Goal: Task Accomplishment & Management: Complete application form

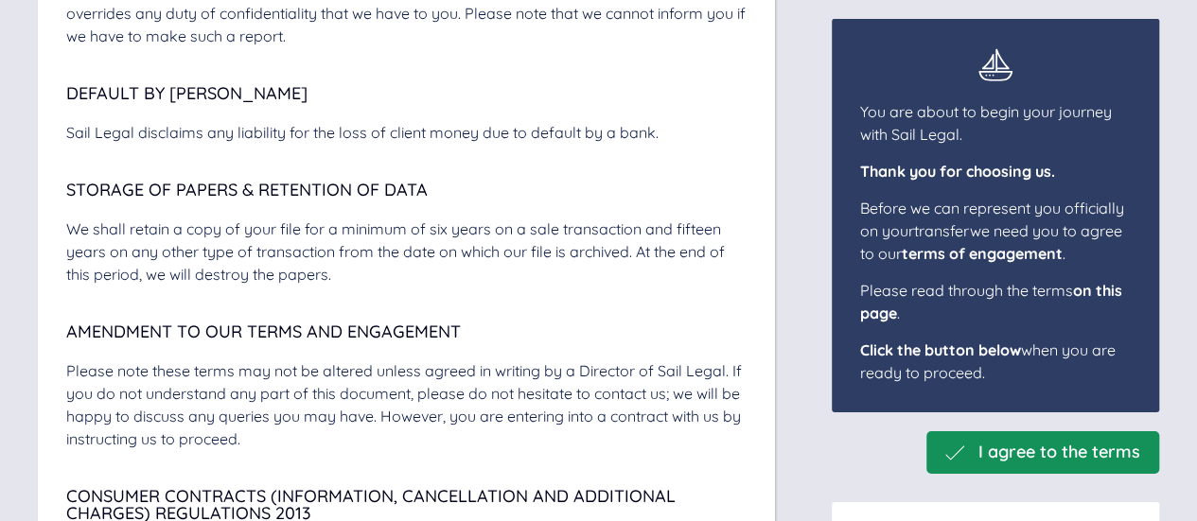
scroll to position [6877, 0]
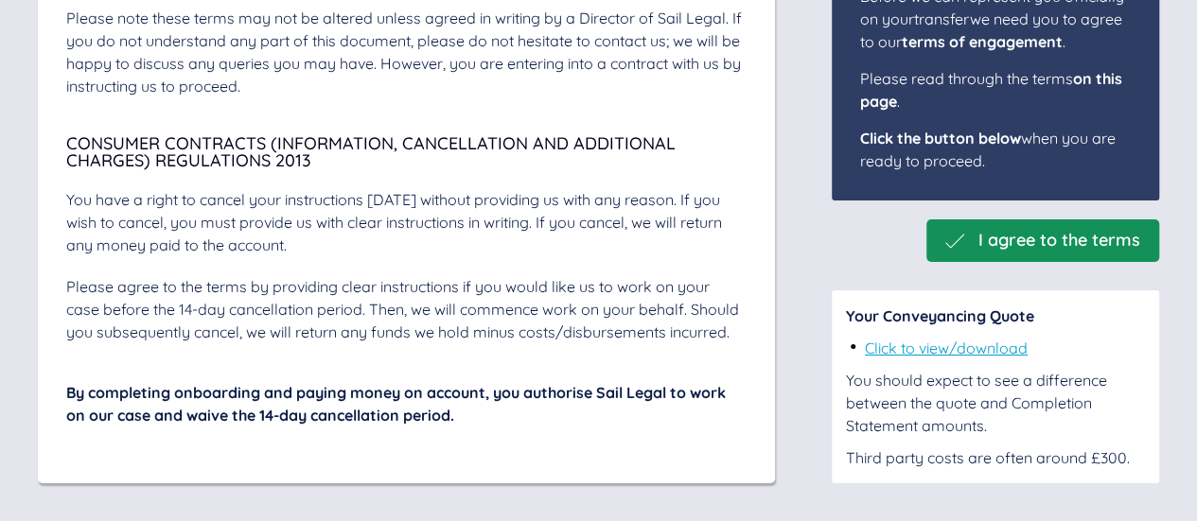
click at [995, 361] on div "Your Conveyancing Quote Click to view/download You should expect to see a diffe…" at bounding box center [995, 387] width 299 height 165
click at [995, 353] on link "Click to view/download" at bounding box center [946, 348] width 163 height 19
click at [1024, 232] on span "I agree to the terms" at bounding box center [1059, 241] width 162 height 20
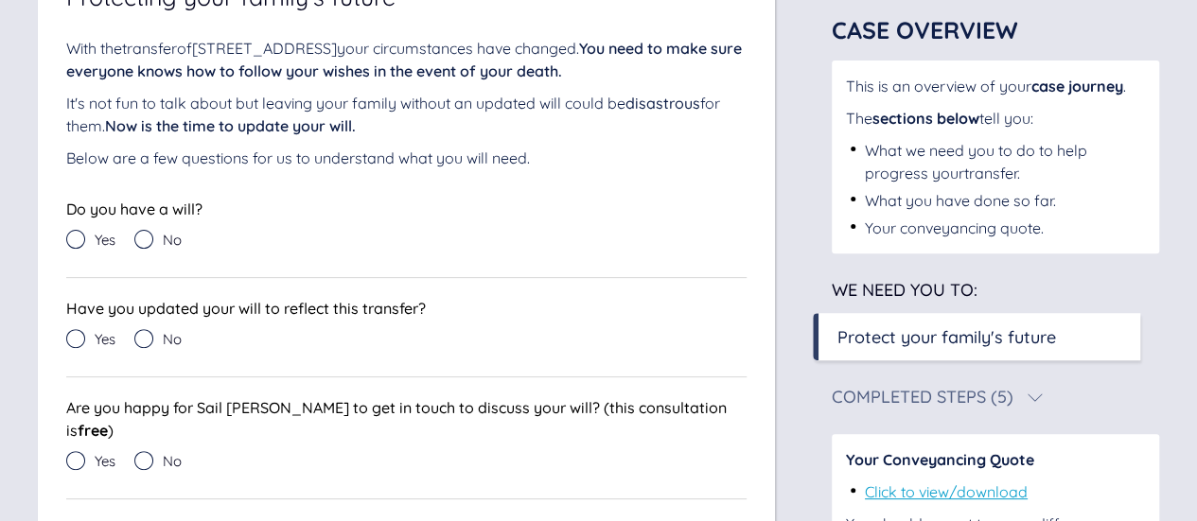
scroll to position [325, 0]
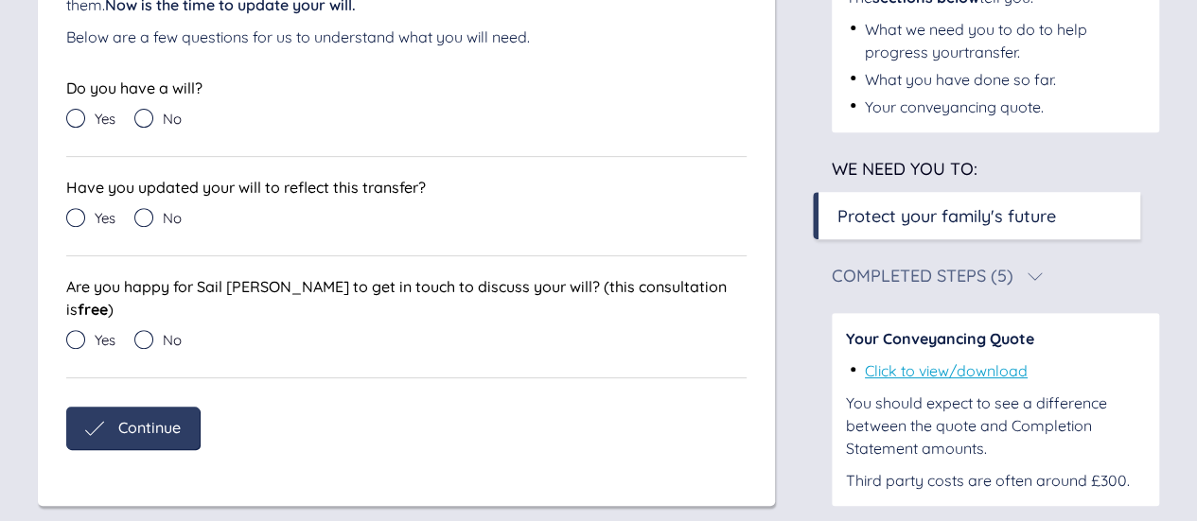
click at [79, 330] on icon at bounding box center [75, 339] width 19 height 19
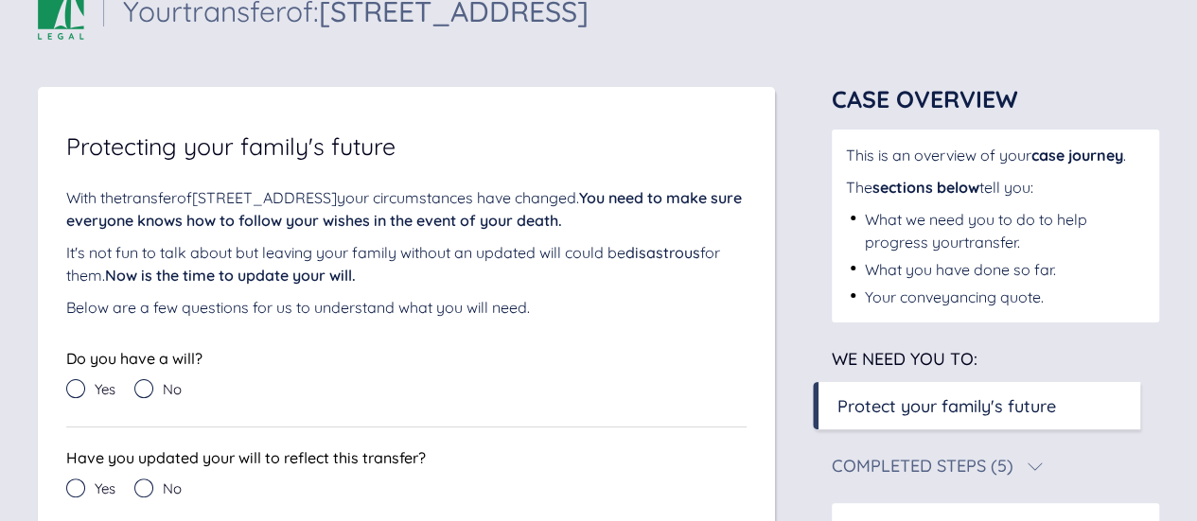
scroll to position [95, 0]
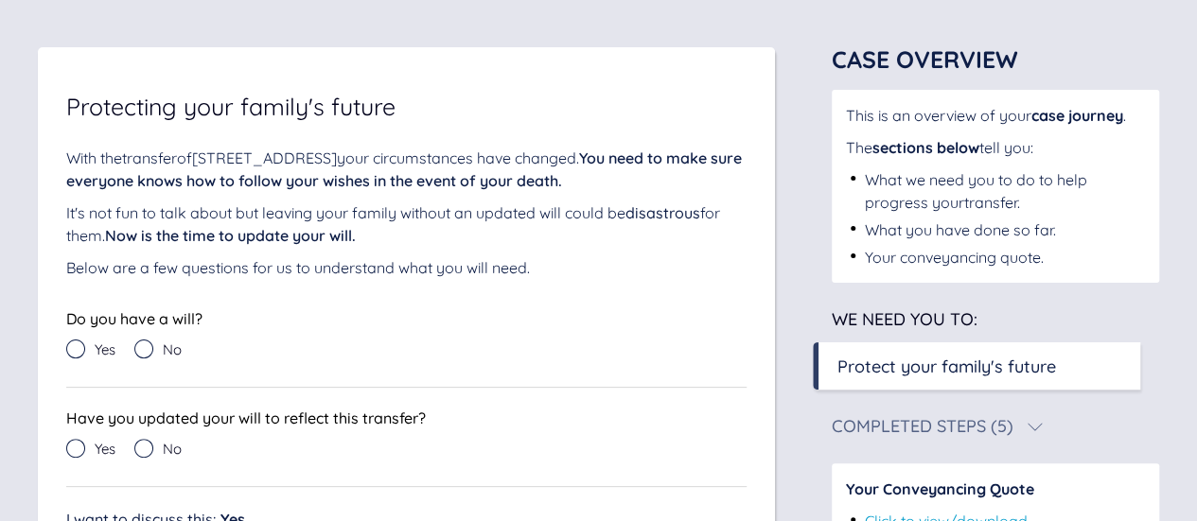
click at [75, 350] on icon at bounding box center [75, 349] width 19 height 19
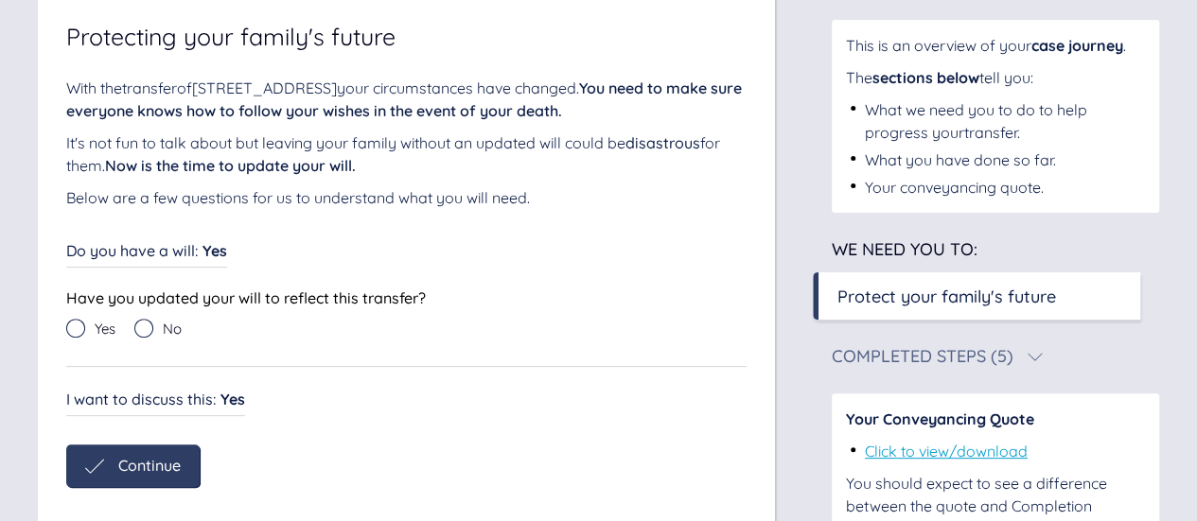
scroll to position [189, 0]
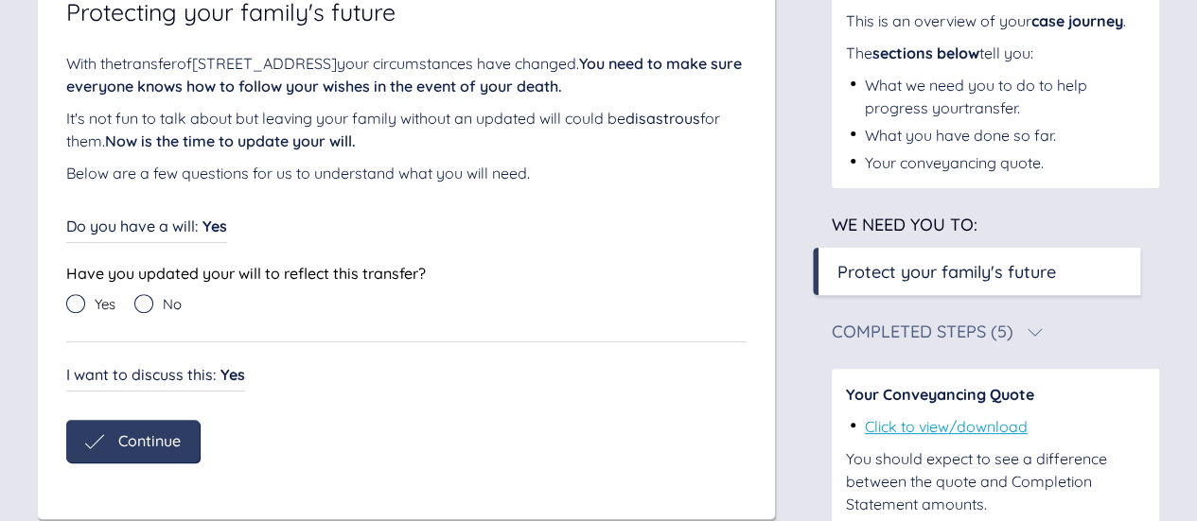
click at [146, 306] on icon at bounding box center [143, 303] width 19 height 19
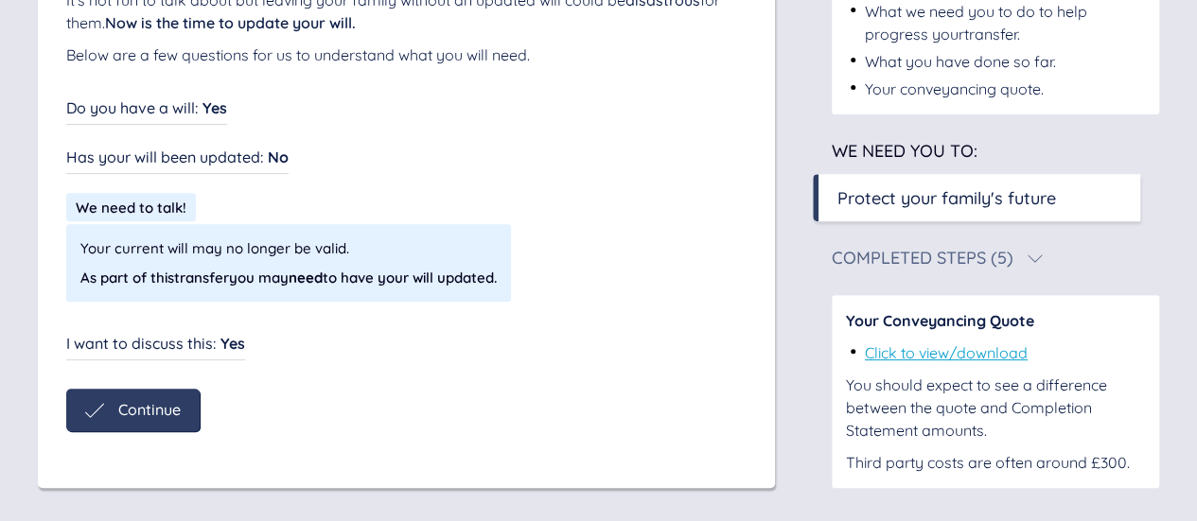
scroll to position [313, 0]
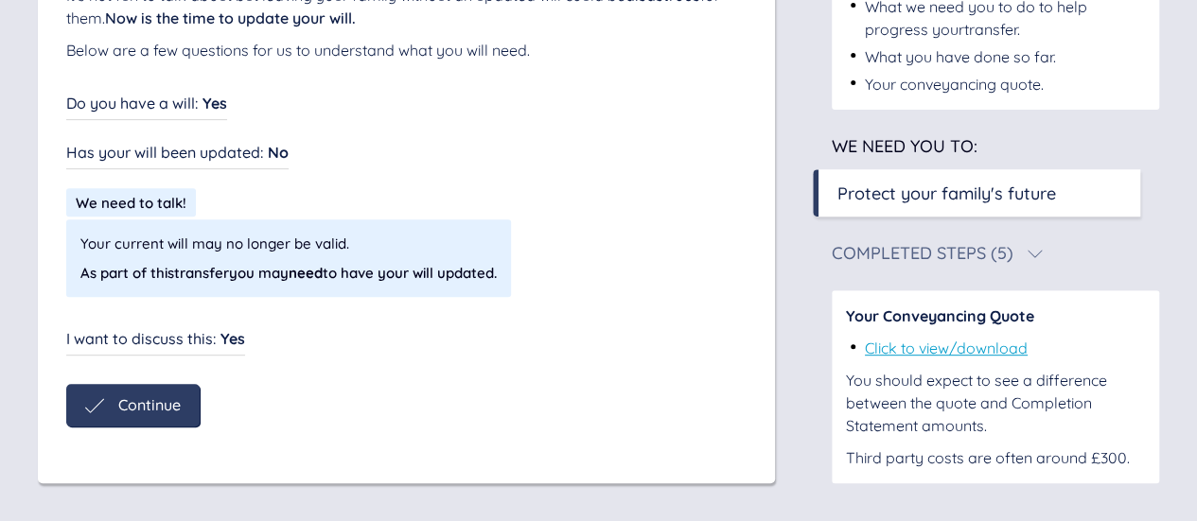
click at [161, 398] on span "Continue" at bounding box center [149, 404] width 62 height 17
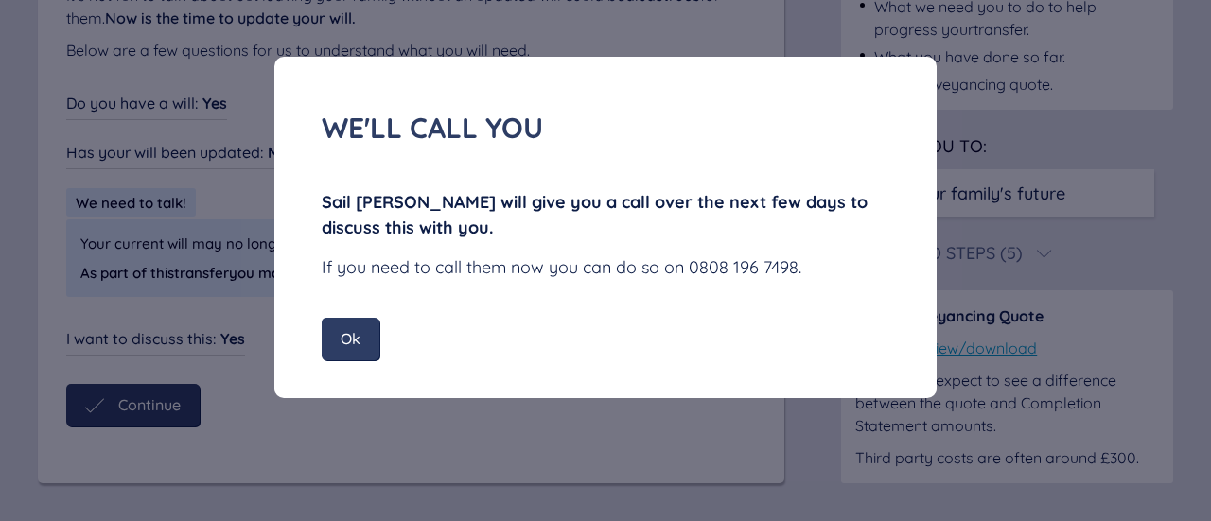
click at [357, 348] on div "Ok" at bounding box center [351, 339] width 58 height 43
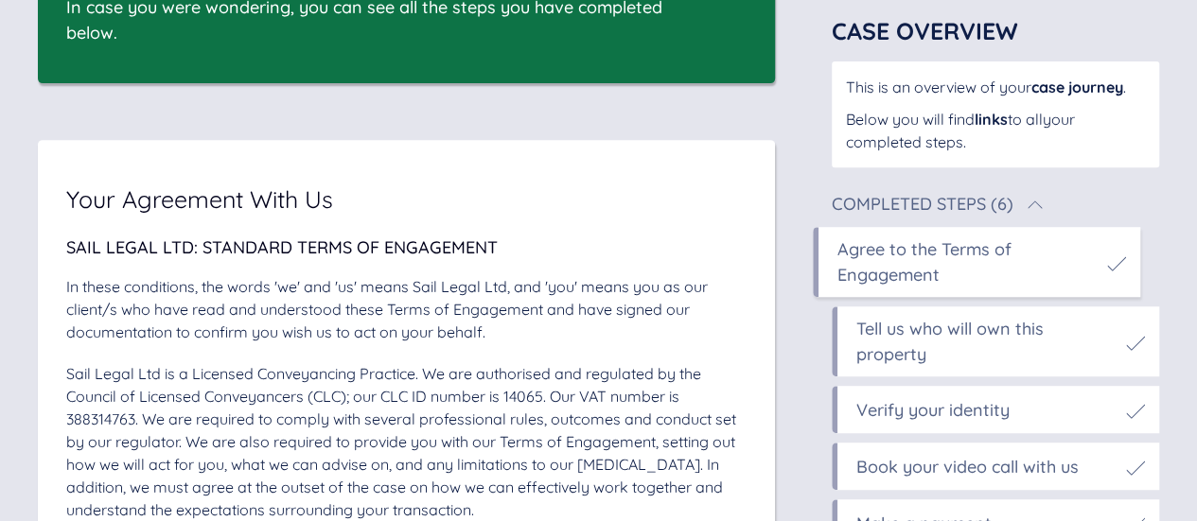
scroll to position [502, 0]
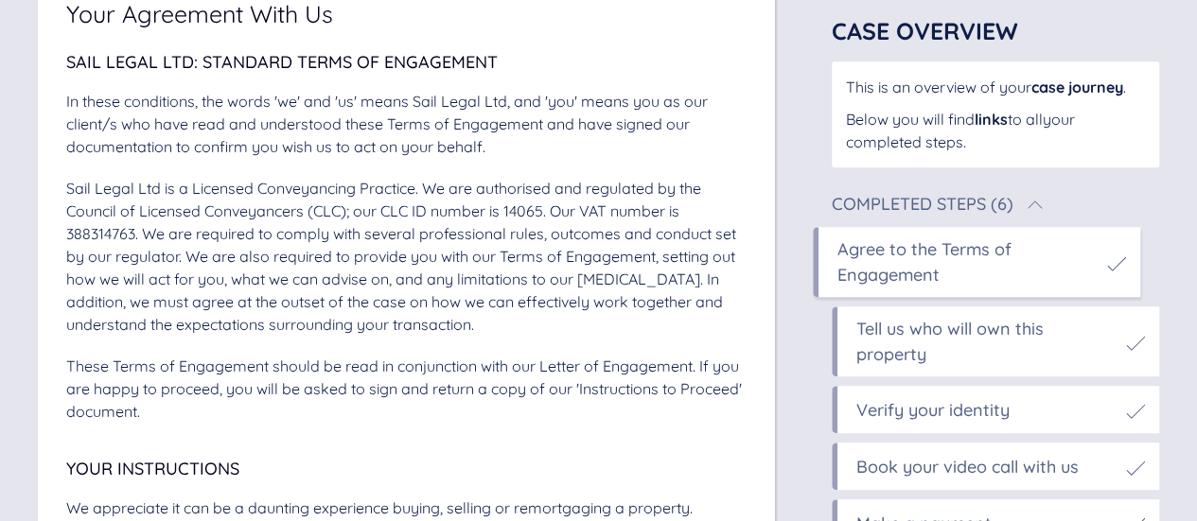
click at [954, 332] on div "Tell us who will own this property" at bounding box center [986, 341] width 260 height 51
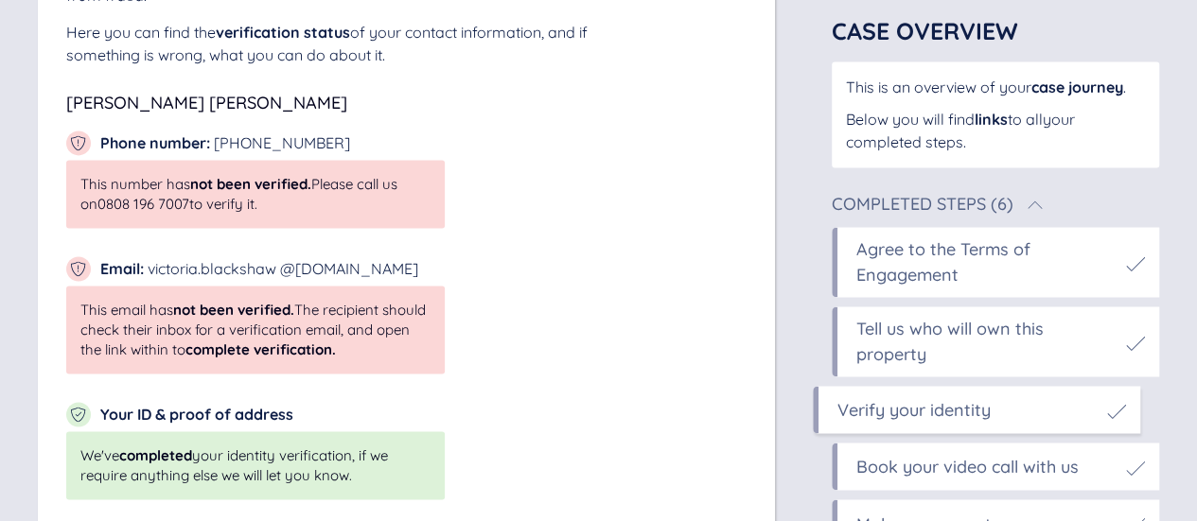
scroll to position [8584, 0]
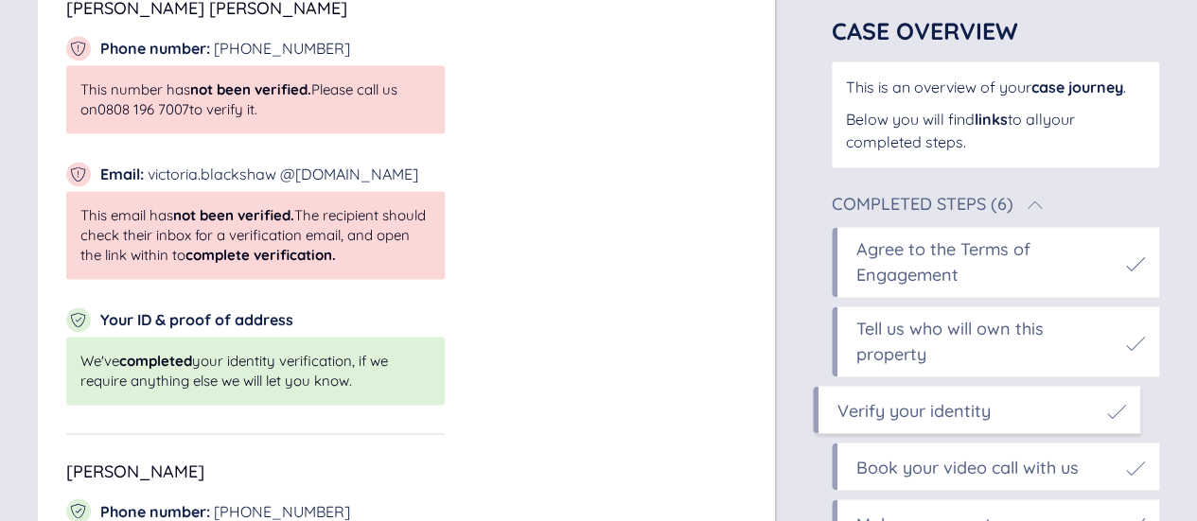
click at [935, 459] on div "Book your video call with us" at bounding box center [967, 467] width 222 height 26
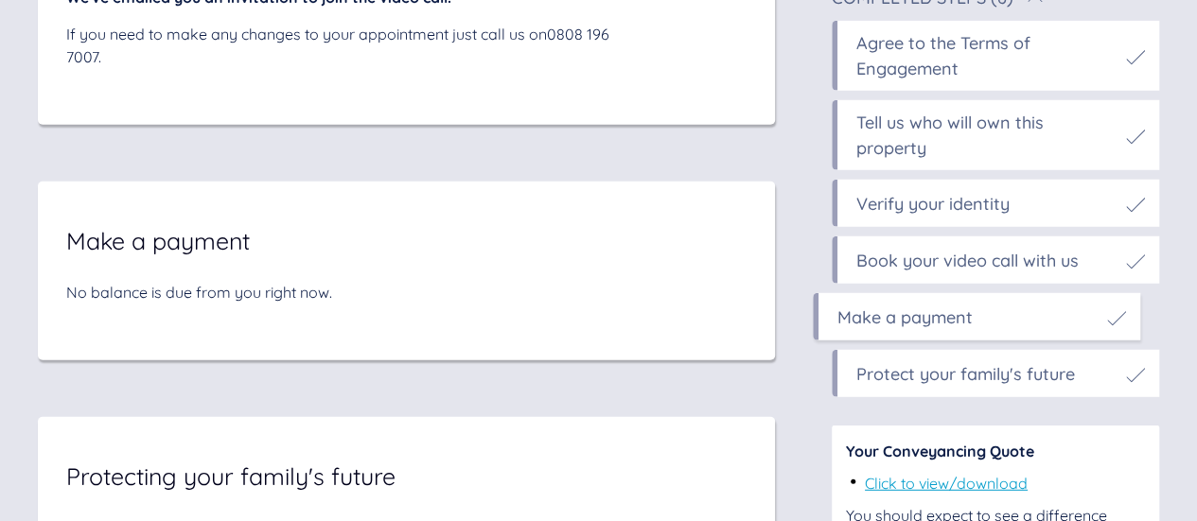
scroll to position [9612, 0]
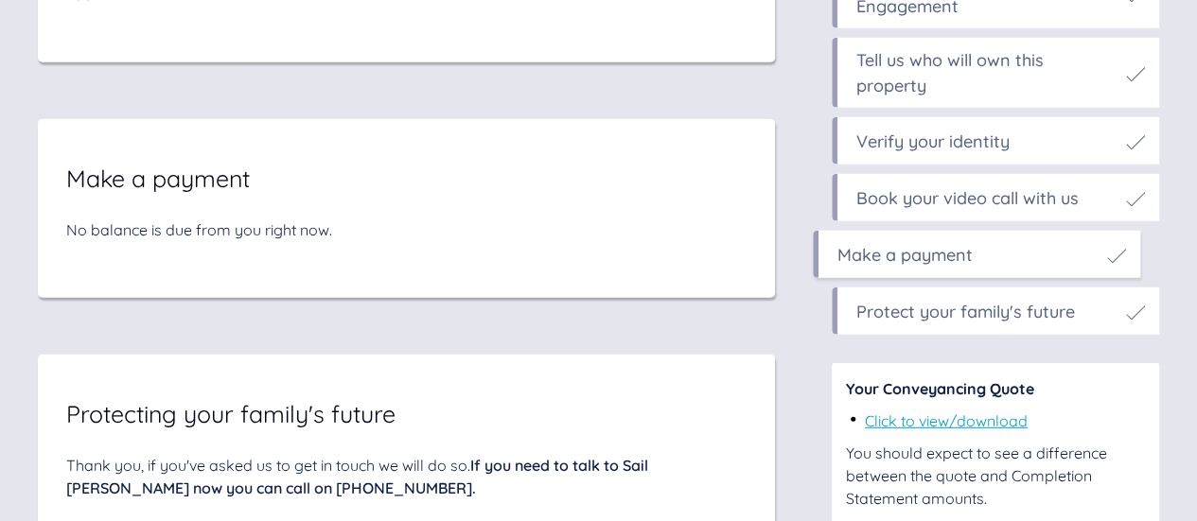
click at [928, 268] on div "Make a payment" at bounding box center [904, 255] width 135 height 26
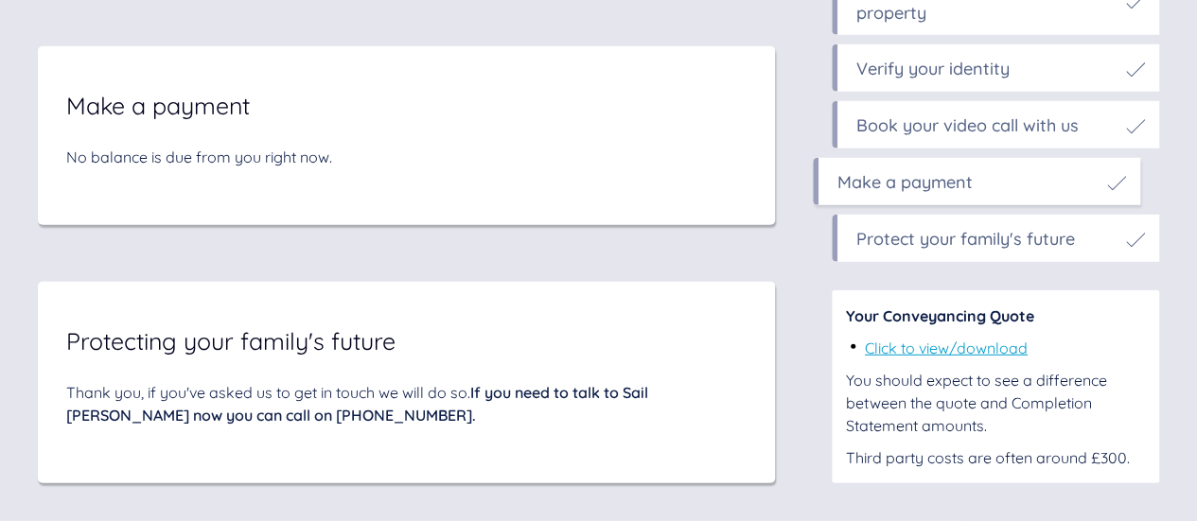
click at [928, 239] on div "Protect your family's future" at bounding box center [965, 239] width 219 height 26
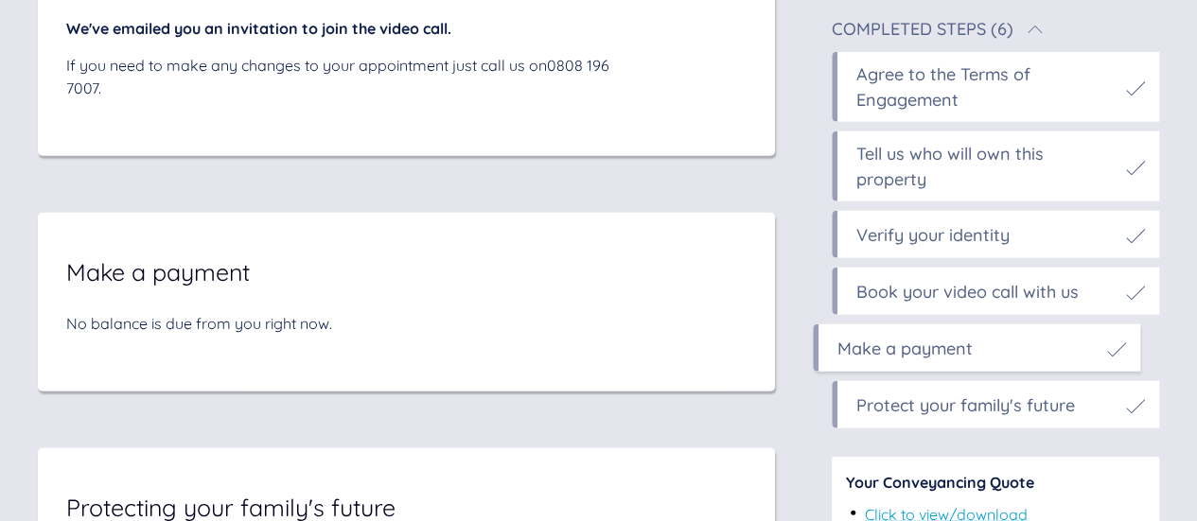
click at [932, 248] on div "Verify your identity" at bounding box center [932, 235] width 153 height 26
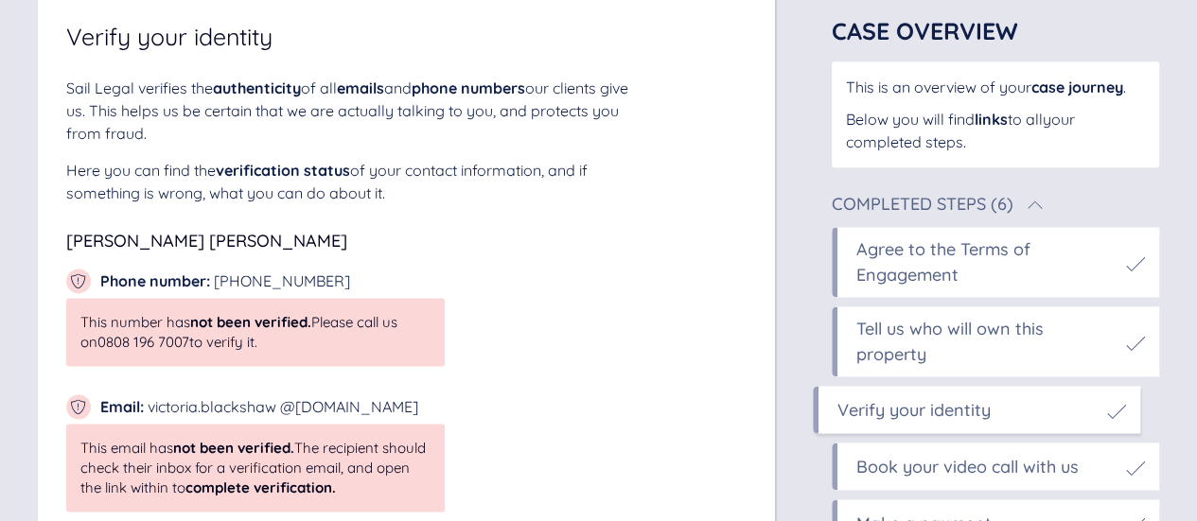
click at [913, 268] on div "Agree to the Terms of Engagement" at bounding box center [986, 262] width 260 height 51
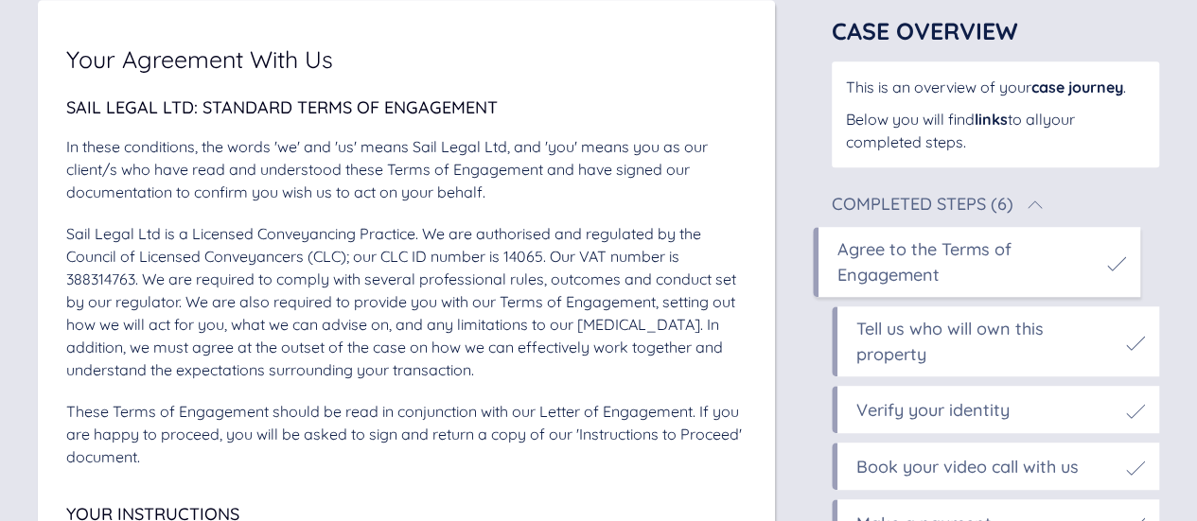
click at [913, 328] on div "Tell us who will own this property" at bounding box center [986, 341] width 260 height 51
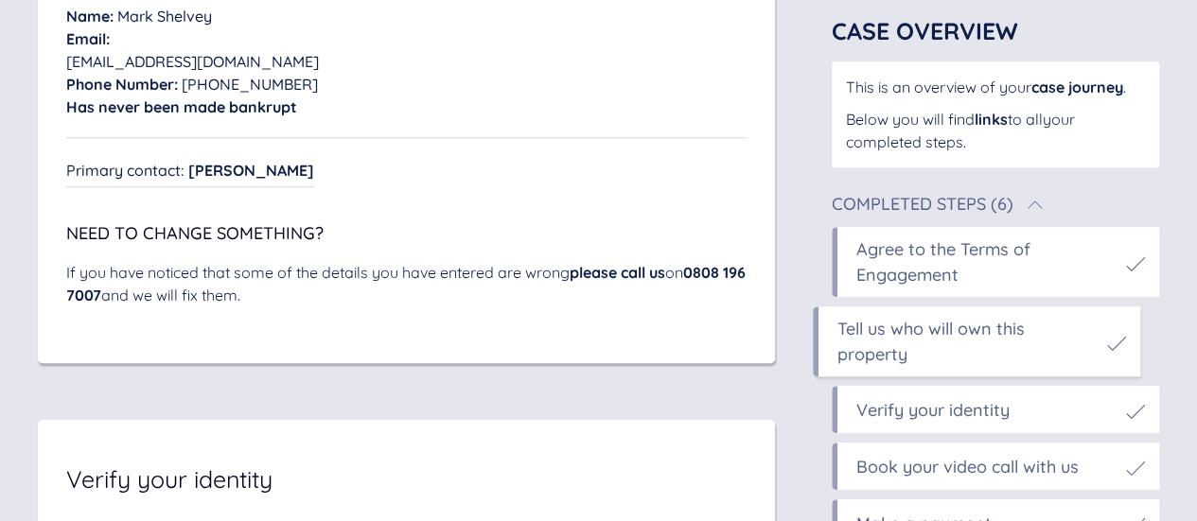
scroll to position [7922, 0]
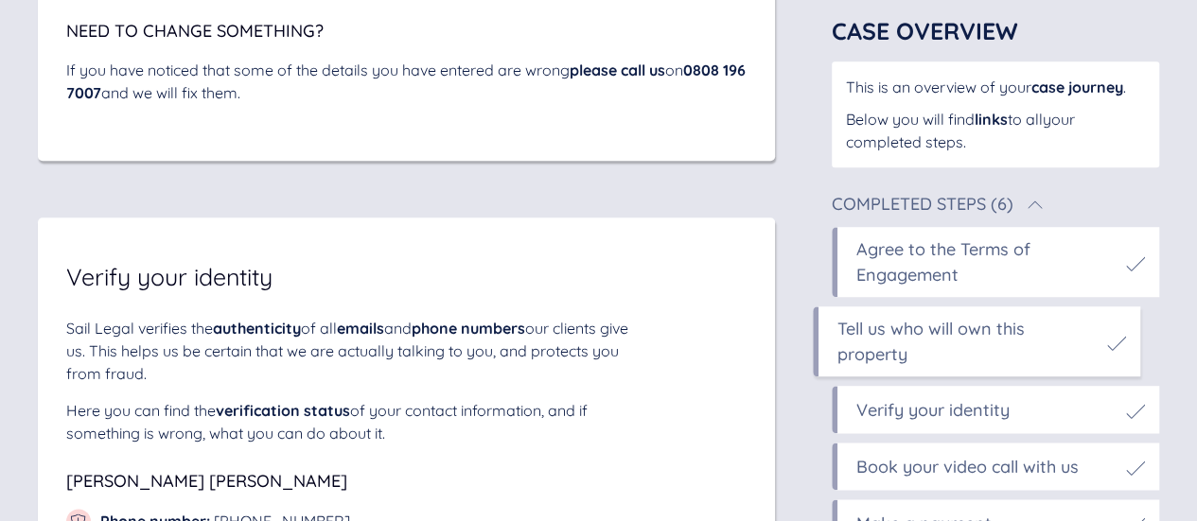
click at [910, 403] on div "Verify your identity" at bounding box center [932, 410] width 153 height 26
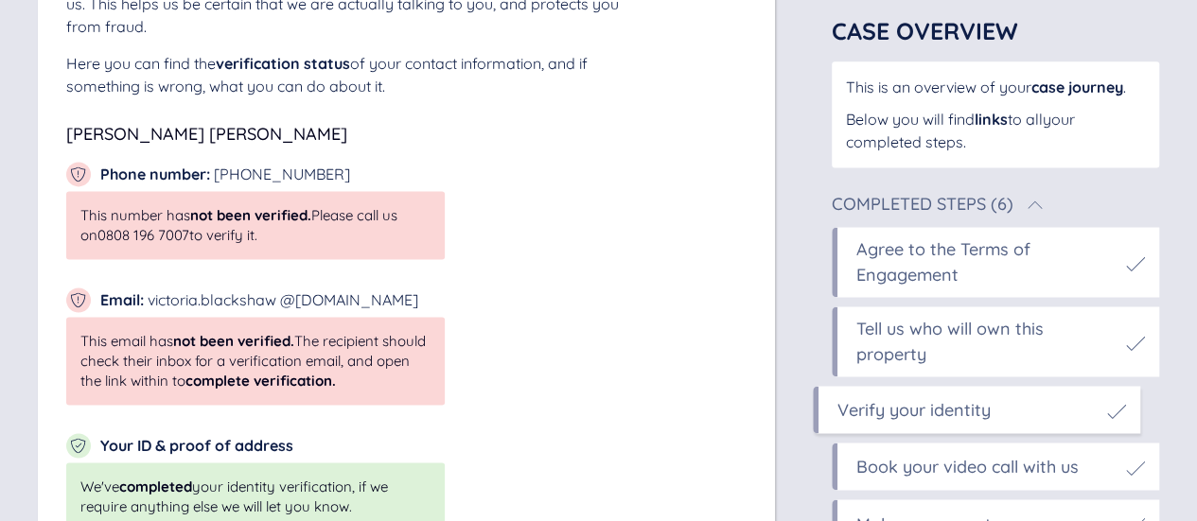
scroll to position [8635, 0]
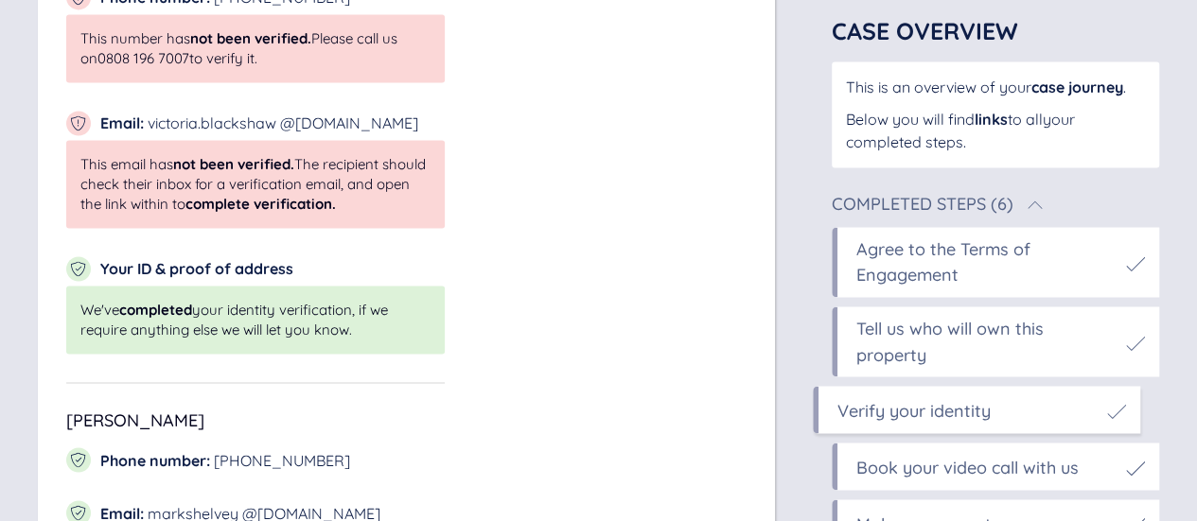
click at [939, 467] on div "Book your video call with us" at bounding box center [967, 467] width 222 height 26
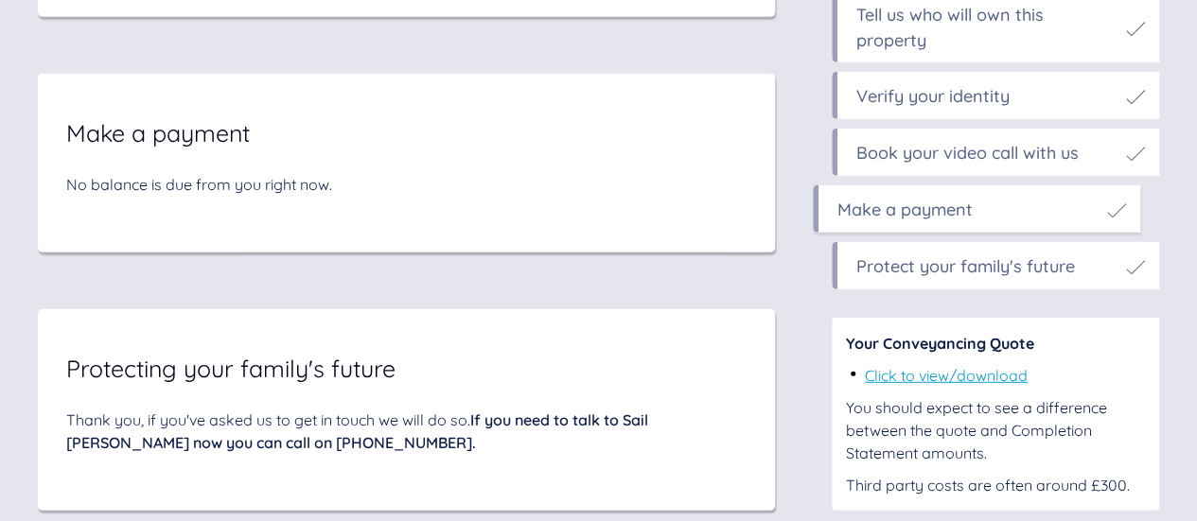
scroll to position [9706, 0]
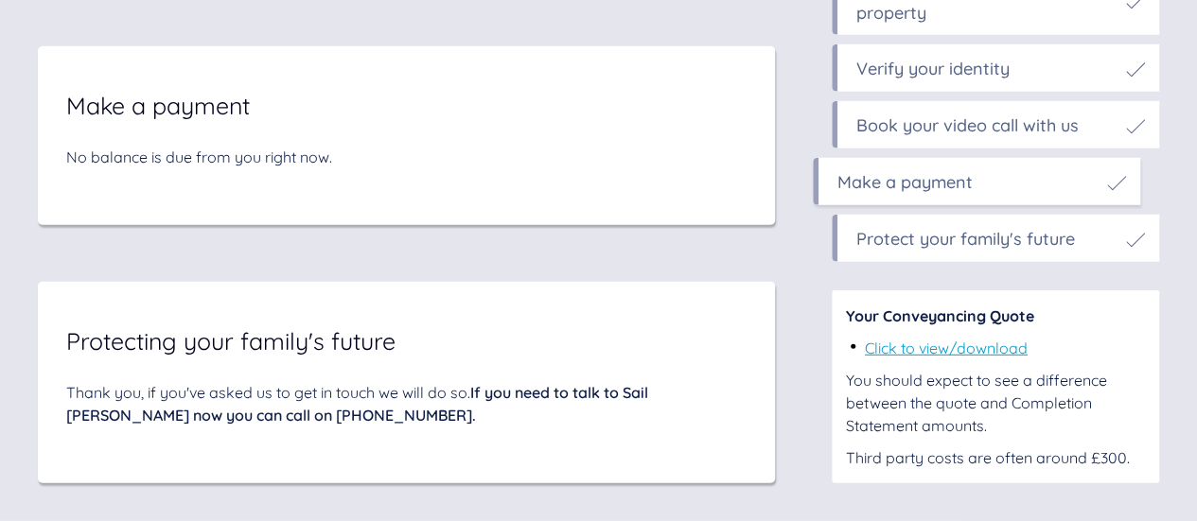
click at [939, 234] on div "Protect your family's future" at bounding box center [965, 239] width 219 height 26
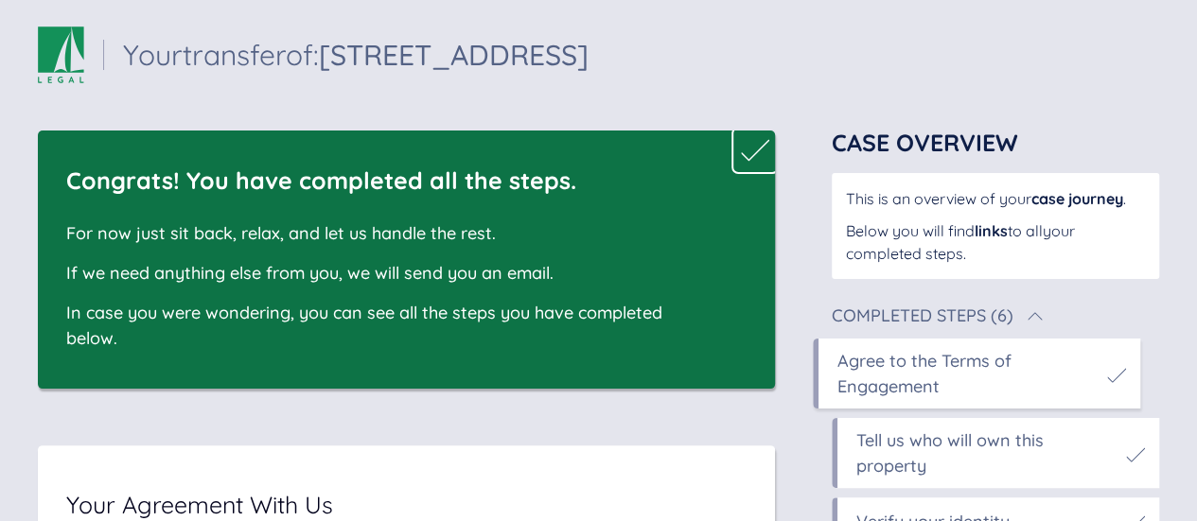
scroll to position [0, 0]
